Goal: Task Accomplishment & Management: Manage account settings

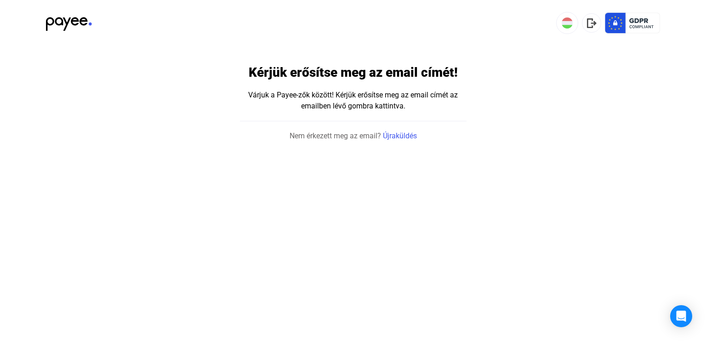
click at [360, 106] on div "Várjuk a Payee-zők között! Kérjük erősítse meg az email címét az emailben lévő …" at bounding box center [353, 101] width 226 height 22
